Goal: Task Accomplishment & Management: Manage account settings

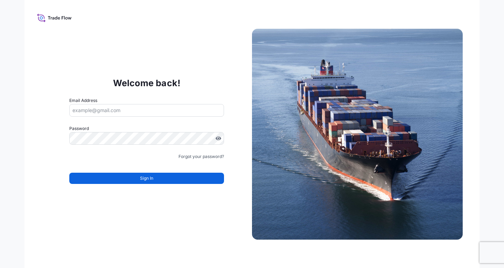
click at [81, 108] on input "Email Address" at bounding box center [146, 110] width 155 height 13
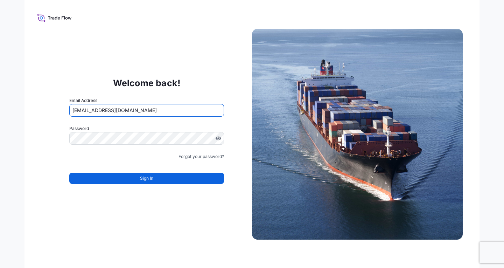
type input "trivia@awba-group.com"
click at [212, 157] on link "Forgot your password?" at bounding box center [200, 156] width 45 height 7
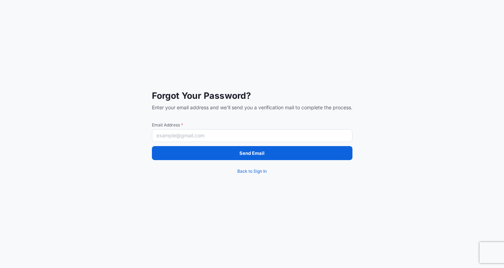
click at [196, 135] on input "Email Address *" at bounding box center [252, 135] width 201 height 13
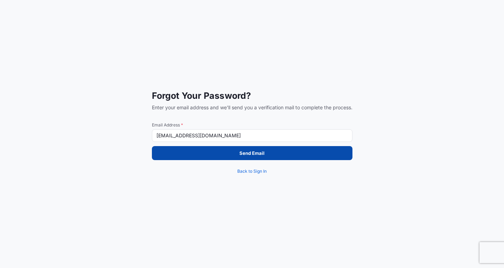
type input "phyothawkhant@awba-group.com"
click at [251, 154] on p "Send Email" at bounding box center [251, 152] width 25 height 7
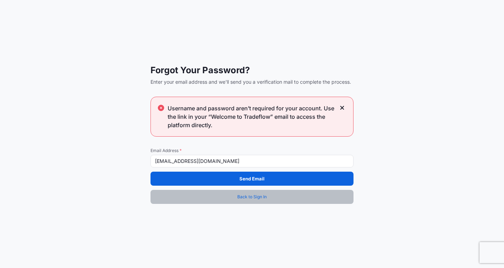
click at [253, 199] on span "Back to Sign In" at bounding box center [251, 196] width 29 height 7
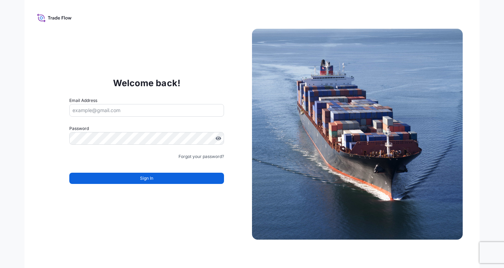
click at [41, 17] on icon at bounding box center [41, 17] width 3 height 3
click at [47, 19] on icon at bounding box center [54, 18] width 35 height 10
